Goal: Information Seeking & Learning: Learn about a topic

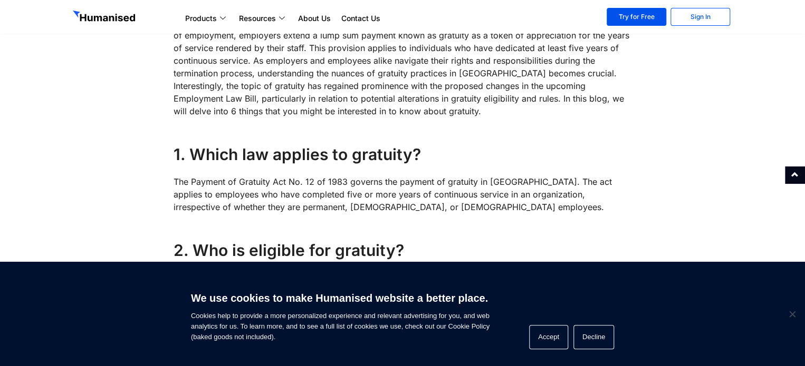
scroll to position [444, 0]
click at [645, 15] on link "Try for Free" at bounding box center [636, 17] width 60 height 18
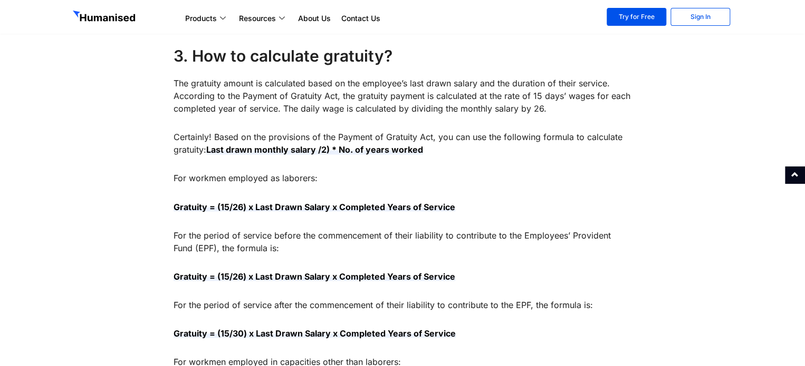
scroll to position [808, 0]
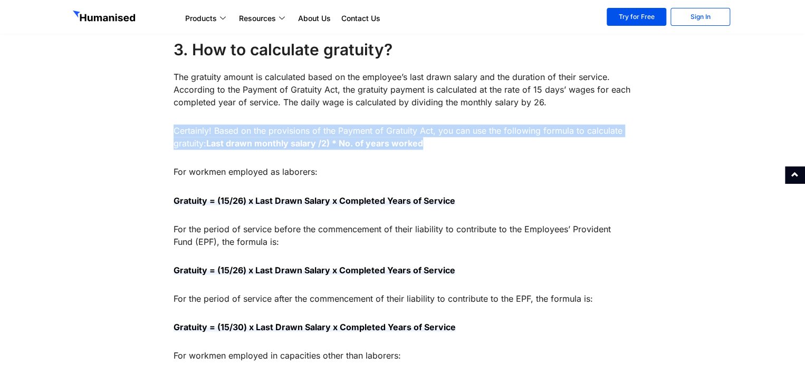
drag, startPoint x: 176, startPoint y: 129, endPoint x: 433, endPoint y: 145, distance: 257.8
click at [433, 145] on p "Certainly! Based on the provisions of the Payment of Gratuity Act, you can use …" at bounding box center [402, 136] width 458 height 25
click at [434, 144] on p "Certainly! Based on the provisions of the Payment of Gratuity Act, you can use …" at bounding box center [402, 136] width 458 height 25
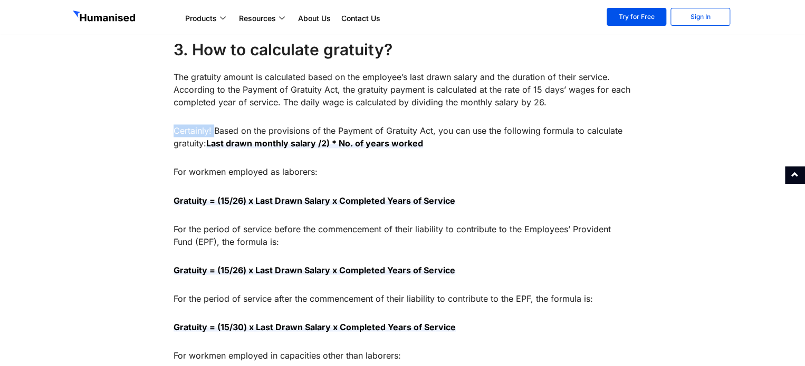
drag, startPoint x: 171, startPoint y: 134, endPoint x: 213, endPoint y: 131, distance: 41.8
click at [213, 131] on div "Are you aware of the hidden treasure awaiting employees? Sri Lankan labor law m…" at bounding box center [402, 321] width 469 height 1347
drag, startPoint x: 173, startPoint y: 67, endPoint x: 561, endPoint y: 105, distance: 389.8
click at [561, 105] on div "Are you aware of the hidden treasure awaiting employees? Sri Lankan labor law m…" at bounding box center [402, 313] width 458 height 1320
click at [561, 105] on p "The gratuity amount is calculated based on the employee’s last drawn salary and…" at bounding box center [402, 90] width 458 height 38
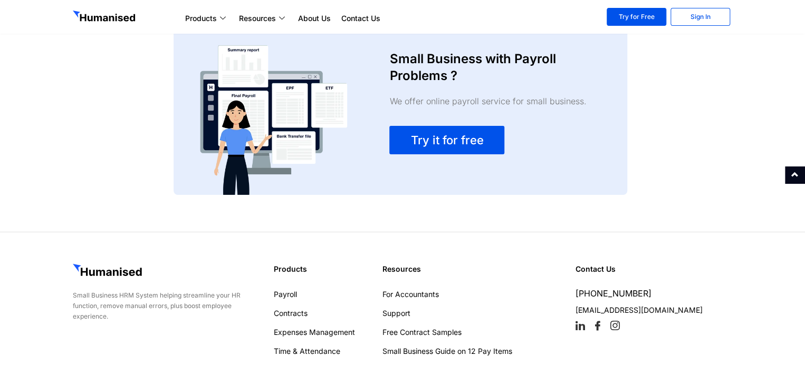
scroll to position [1931, 0]
